Goal: Information Seeking & Learning: Learn about a topic

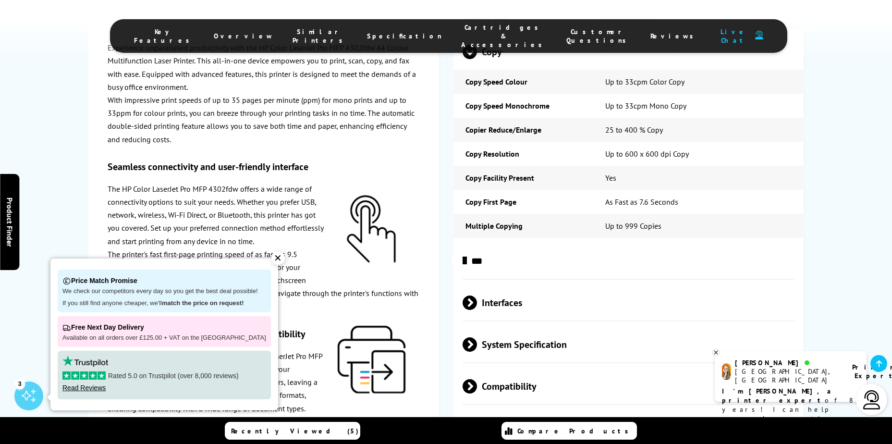
scroll to position [2318, 0]
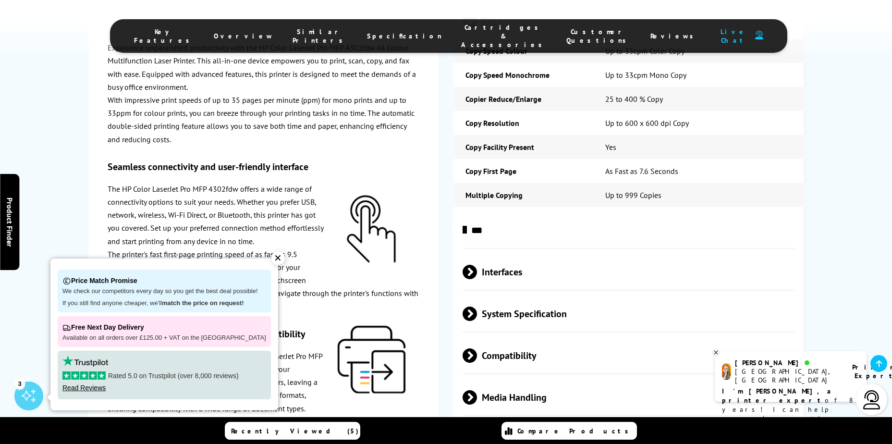
drag, startPoint x: 179, startPoint y: 273, endPoint x: 163, endPoint y: 146, distance: 127.7
click at [448, 114] on div "Experience unparalleled productivity with the HP Color LaserJet Pro MFP 4302fdw…" at bounding box center [445, 136] width 715 height 1793
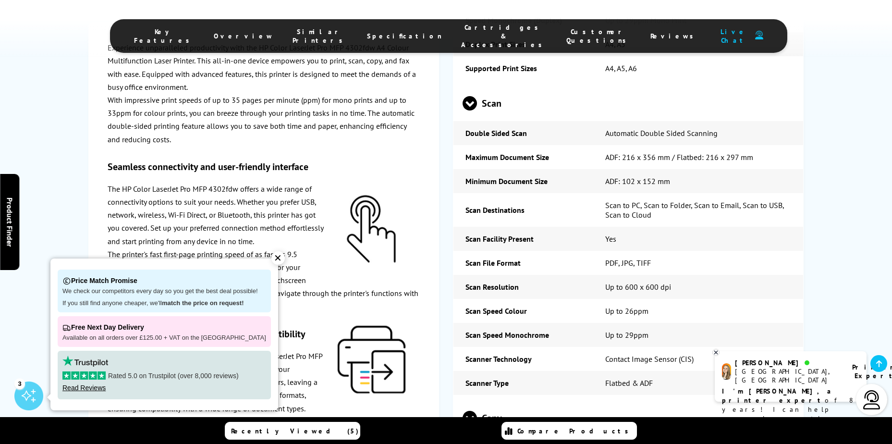
scroll to position [1974, 0]
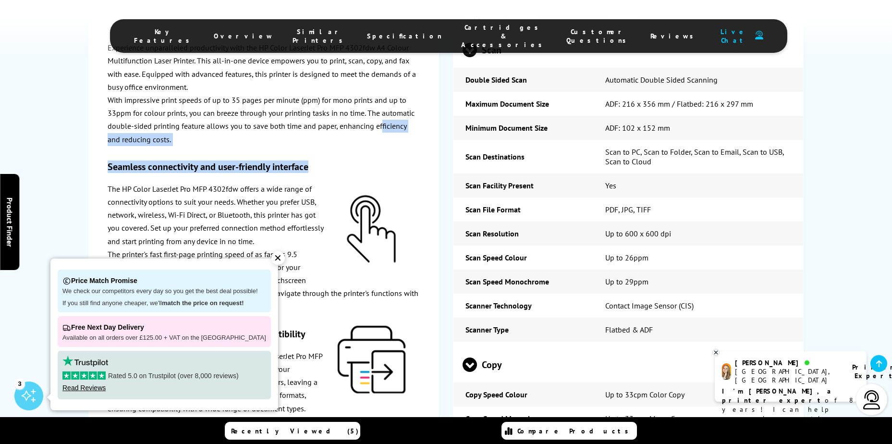
drag, startPoint x: 381, startPoint y: 159, endPoint x: 380, endPoint y: 123, distance: 36.0
click at [380, 123] on div "Experience unparalleled productivity with the HP Color LaserJet Pro MFP 4302fdw…" at bounding box center [264, 344] width 312 height 607
drag, startPoint x: 379, startPoint y: 123, endPoint x: 349, endPoint y: 143, distance: 36.4
click at [349, 143] on p "With impressive print speeds of up to 35 pages per minute (ppm) for mono prints…" at bounding box center [264, 120] width 312 height 52
click at [413, 159] on div "Experience unparalleled productivity with the HP Color LaserJet Pro MFP 4302fdw…" at bounding box center [264, 344] width 312 height 607
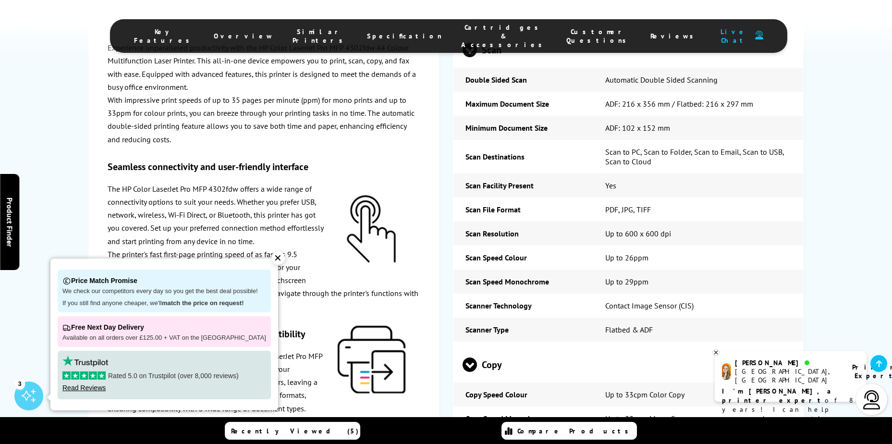
drag, startPoint x: 175, startPoint y: 265, endPoint x: 635, endPoint y: 254, distance: 460.6
click at [271, 259] on div "✕" at bounding box center [277, 257] width 13 height 13
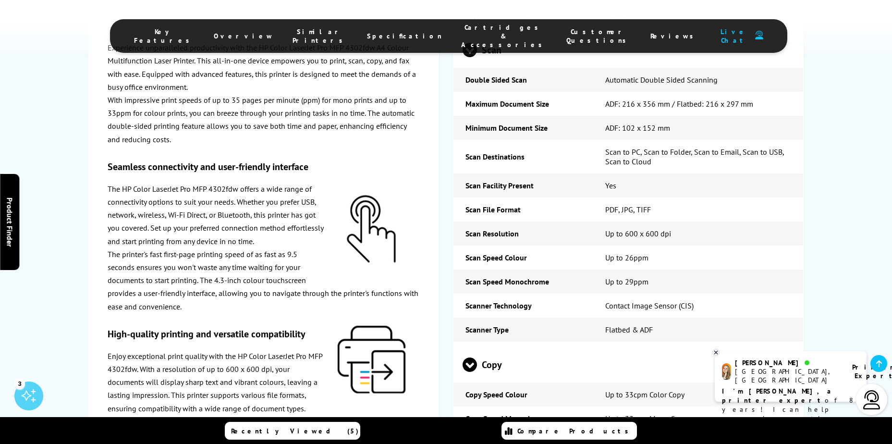
click at [410, 198] on div at bounding box center [372, 229] width 96 height 94
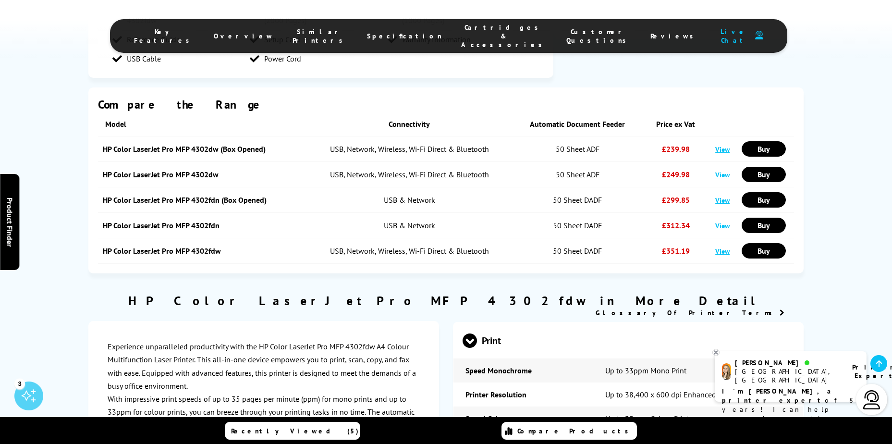
scroll to position [1410, 0]
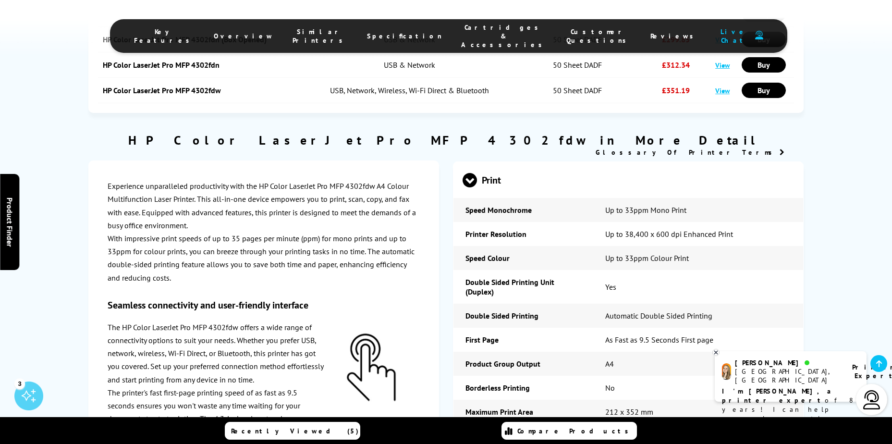
click at [471, 187] on span at bounding box center [469, 187] width 14 height 0
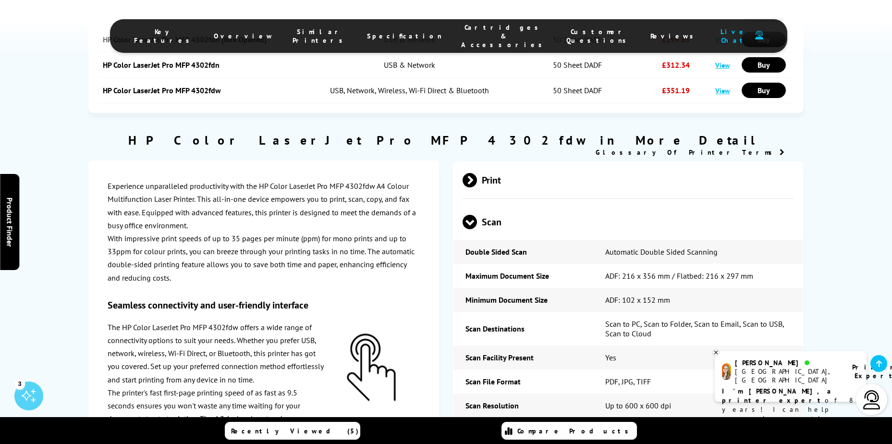
click at [468, 229] on span at bounding box center [469, 229] width 14 height 0
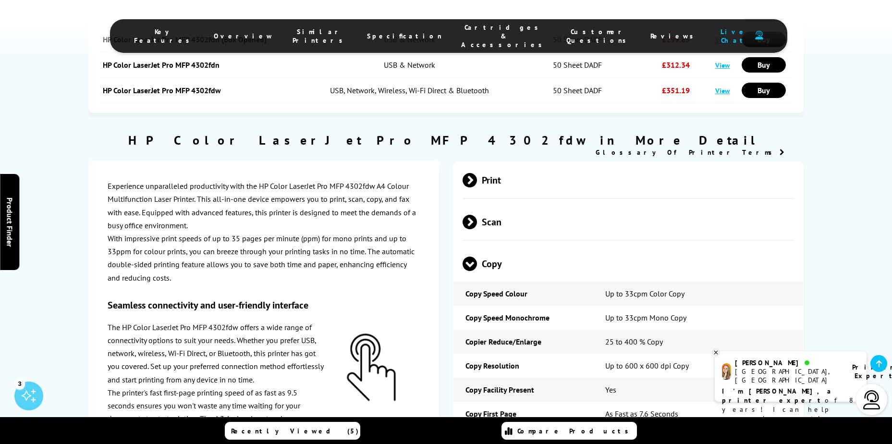
click at [466, 271] on span at bounding box center [469, 271] width 14 height 0
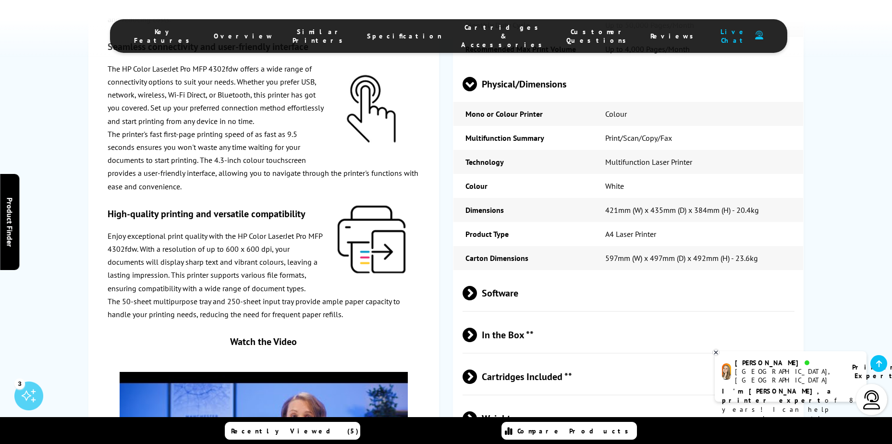
scroll to position [1910, 0]
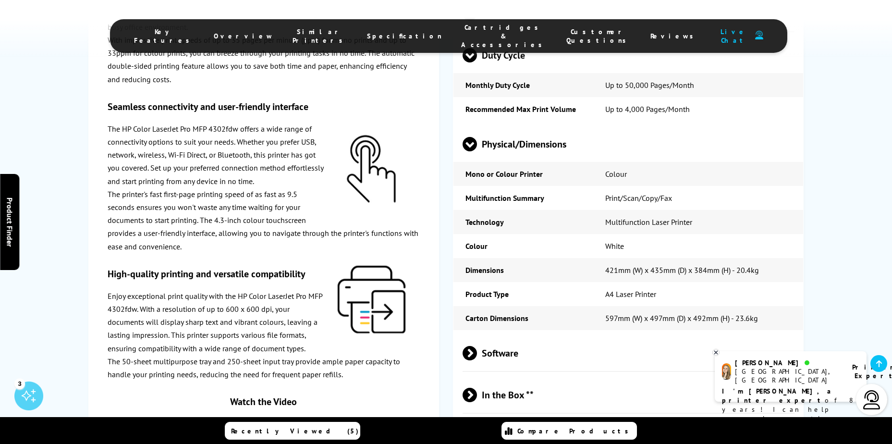
click at [470, 62] on span at bounding box center [469, 62] width 14 height 0
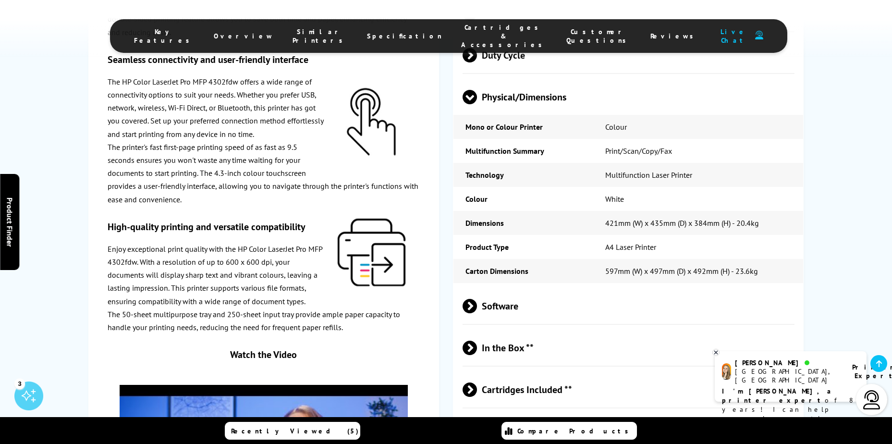
drag, startPoint x: 476, startPoint y: 97, endPoint x: 469, endPoint y: 104, distance: 10.5
click at [475, 104] on span at bounding box center [469, 104] width 14 height 0
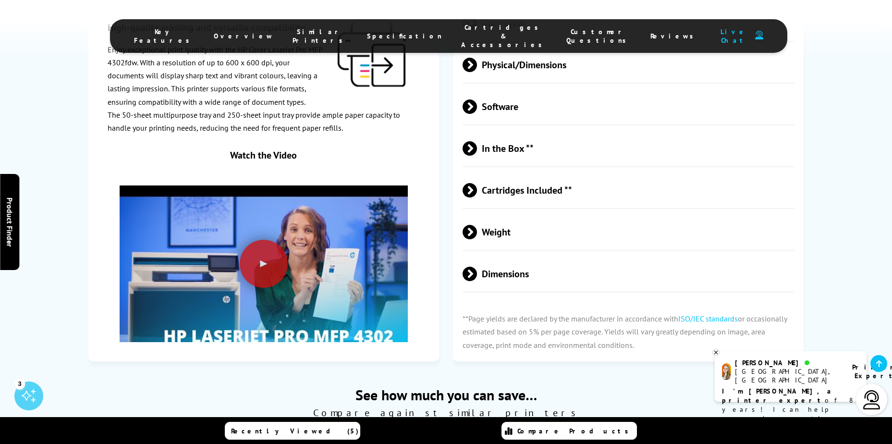
scroll to position [1859, 0]
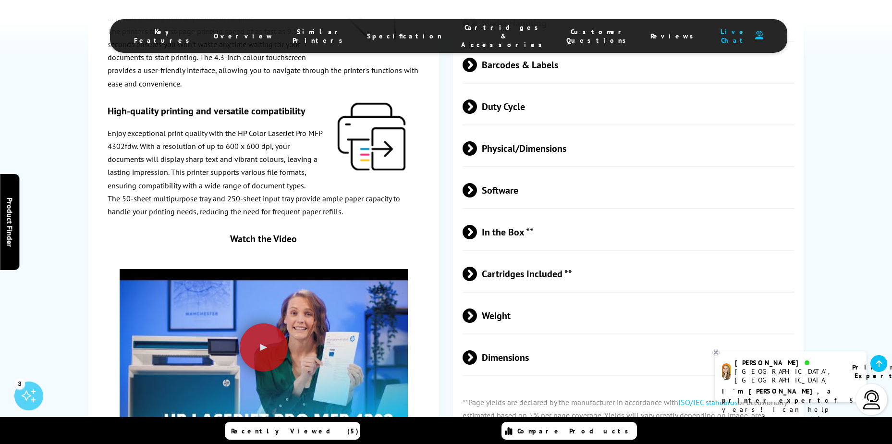
click at [345, 34] on span "Similar Printers" at bounding box center [319, 35] width 55 height 17
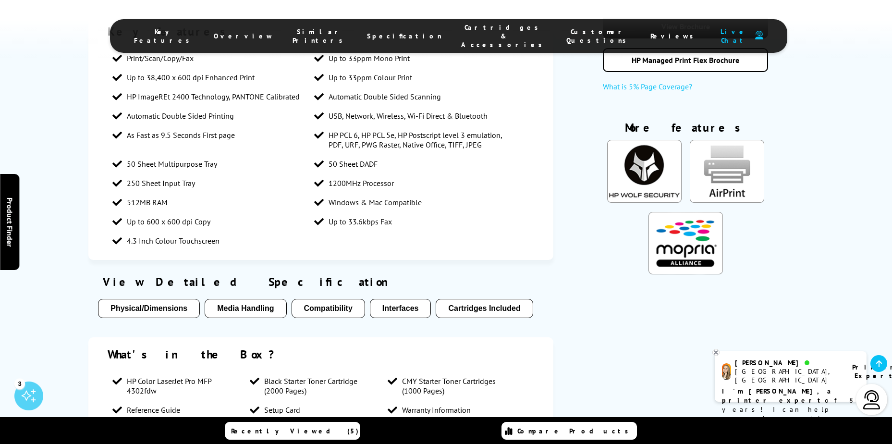
scroll to position [686, 0]
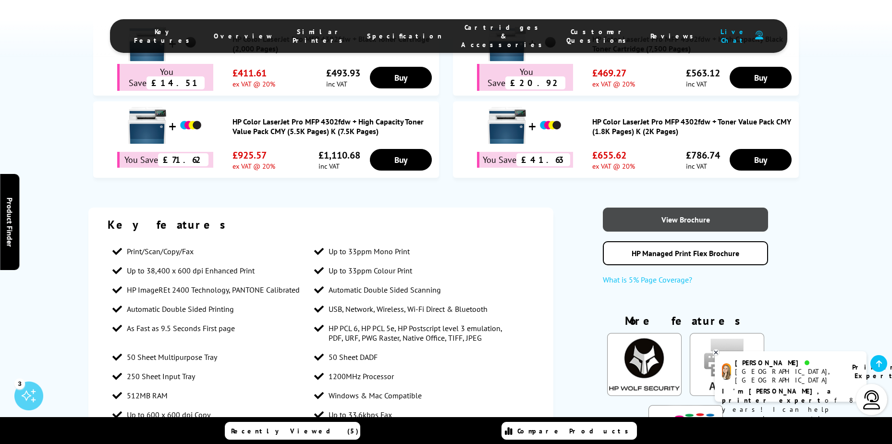
click at [707, 218] on link "View Brochure" at bounding box center [685, 219] width 165 height 24
